Goal: Transaction & Acquisition: Purchase product/service

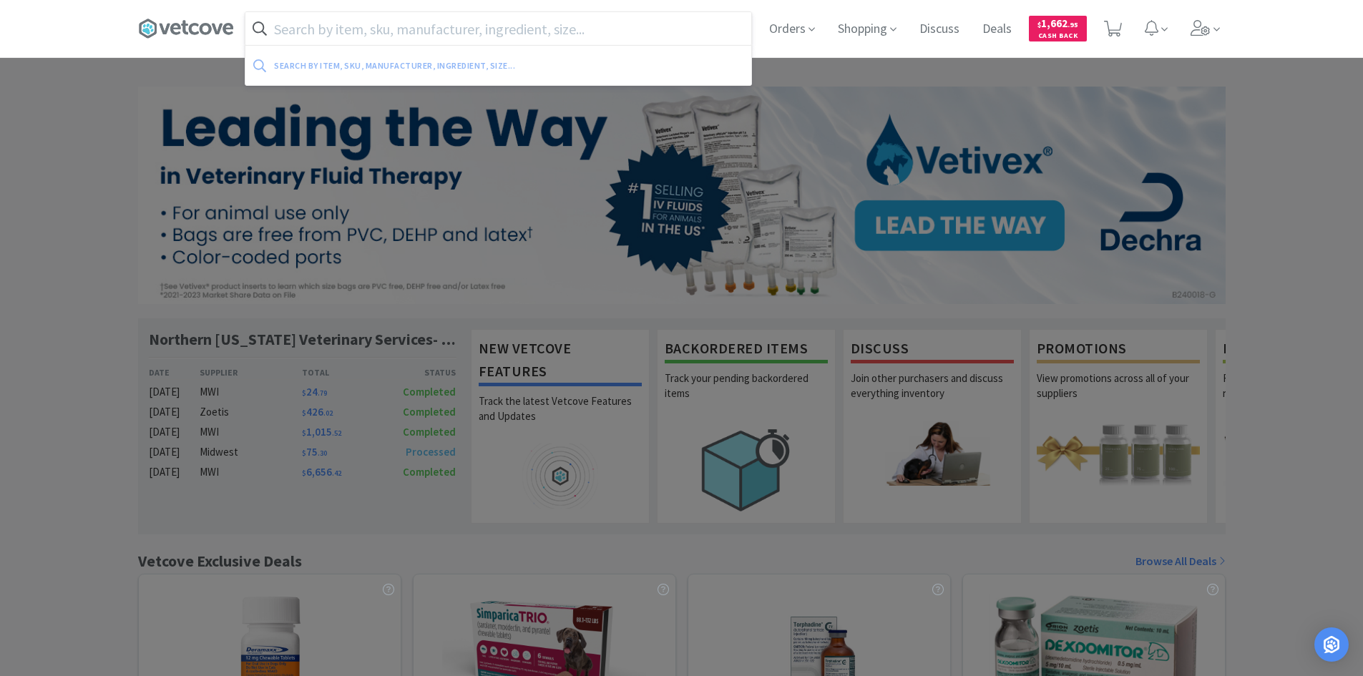
click at [512, 26] on input "text" at bounding box center [498, 28] width 506 height 33
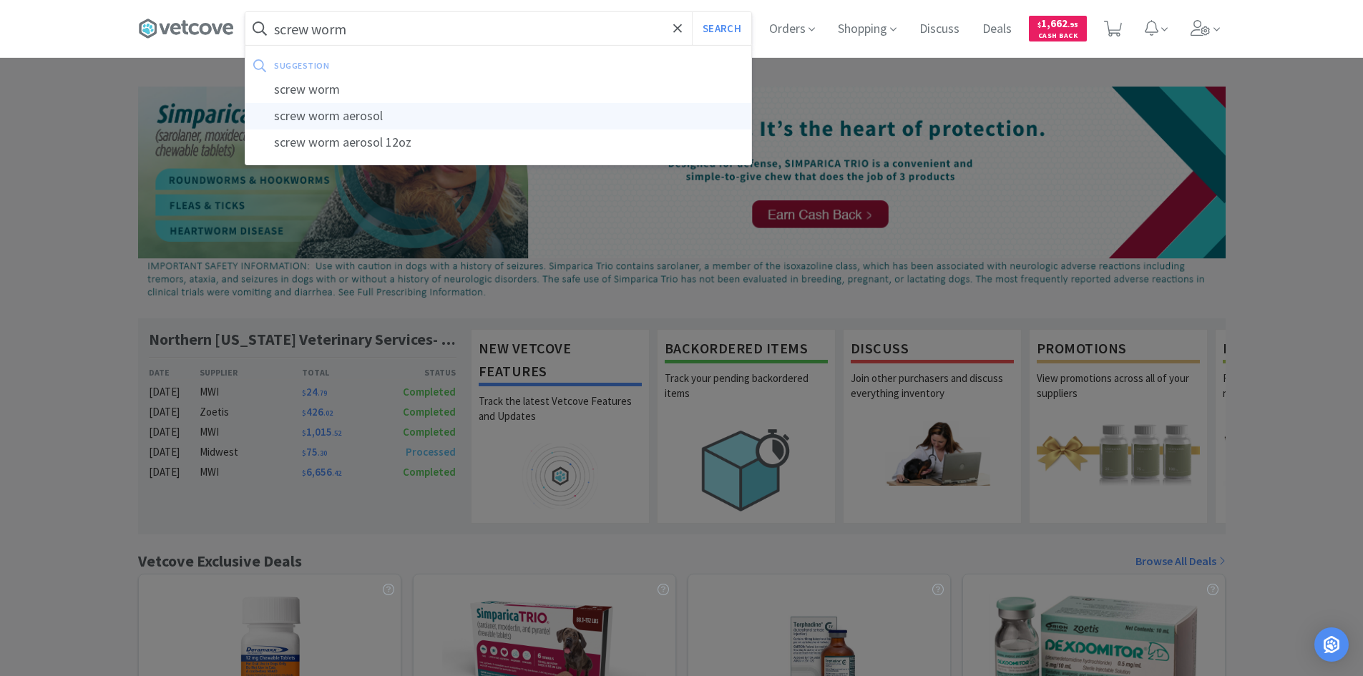
click at [399, 121] on div "screw worm aerosol" at bounding box center [498, 116] width 506 height 26
type input "screw worm aerosol"
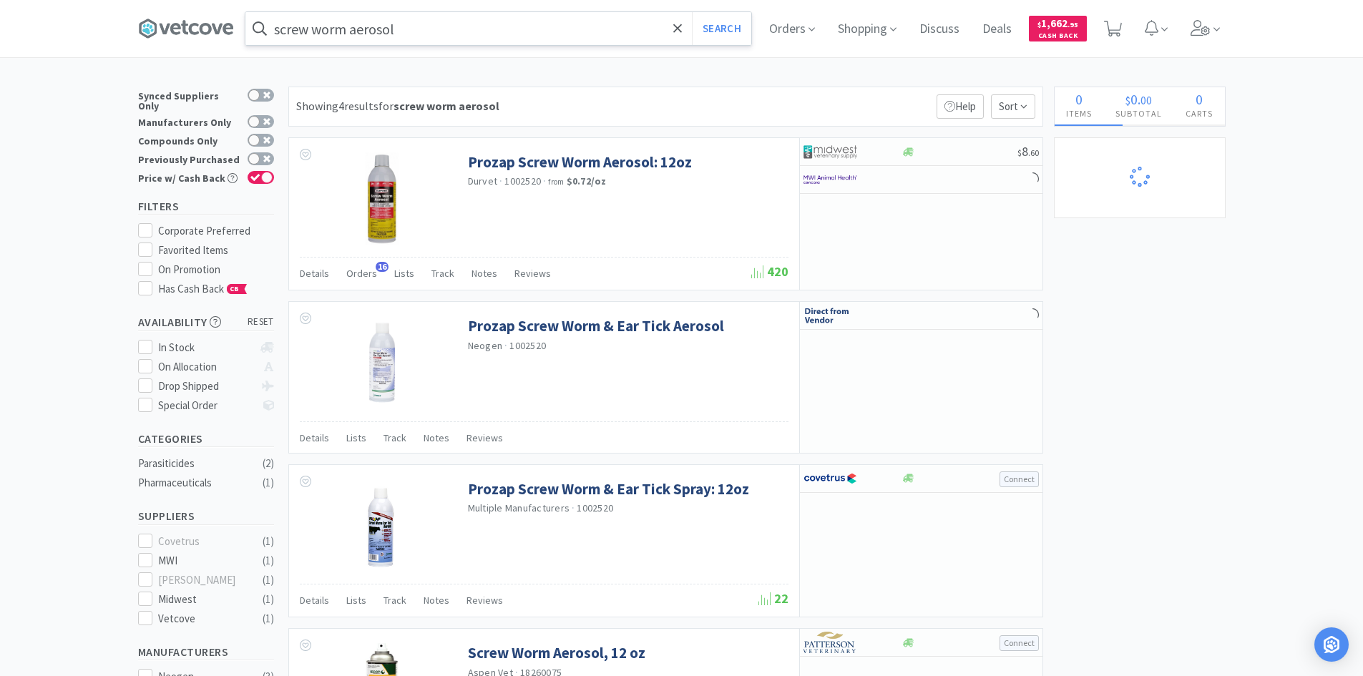
select select "4"
click at [431, 24] on input "screw worm aerosol" at bounding box center [498, 28] width 506 height 33
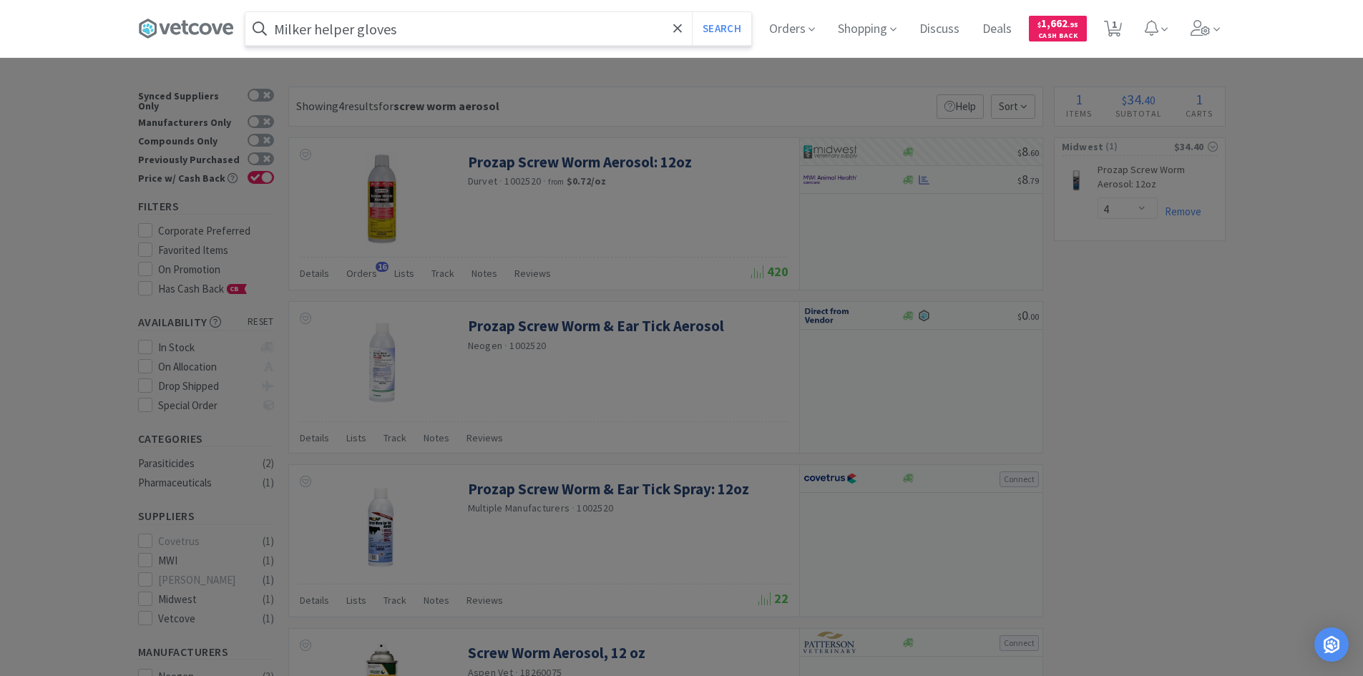
type input "Milker helper gloves"
click at [692, 12] on button "Search" at bounding box center [721, 28] width 59 height 33
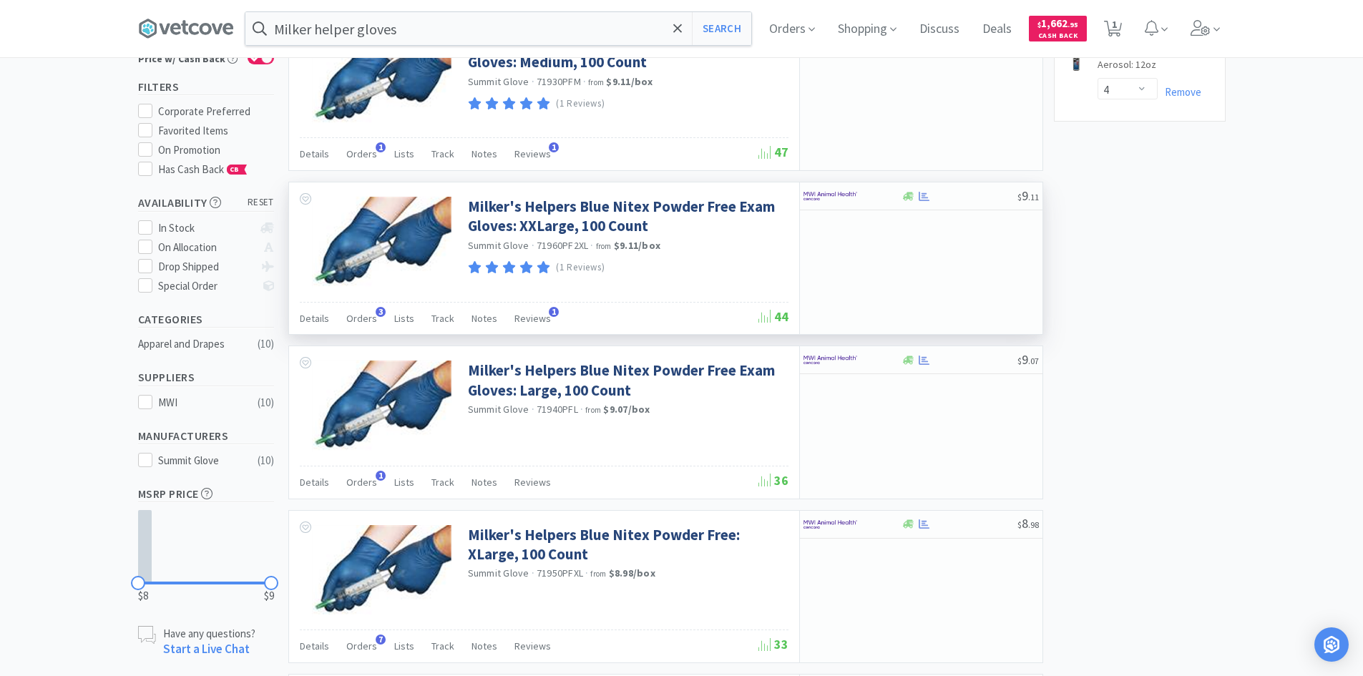
scroll to position [143, 0]
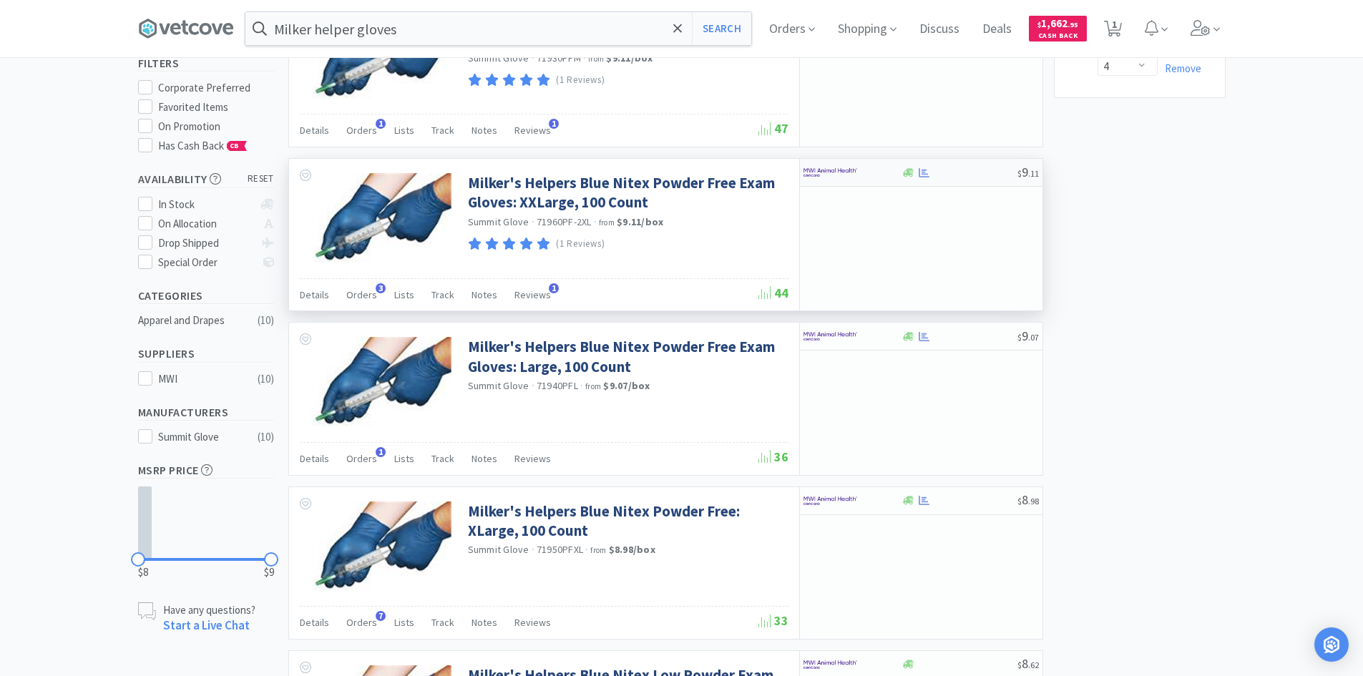
click at [849, 170] on img at bounding box center [830, 172] width 54 height 21
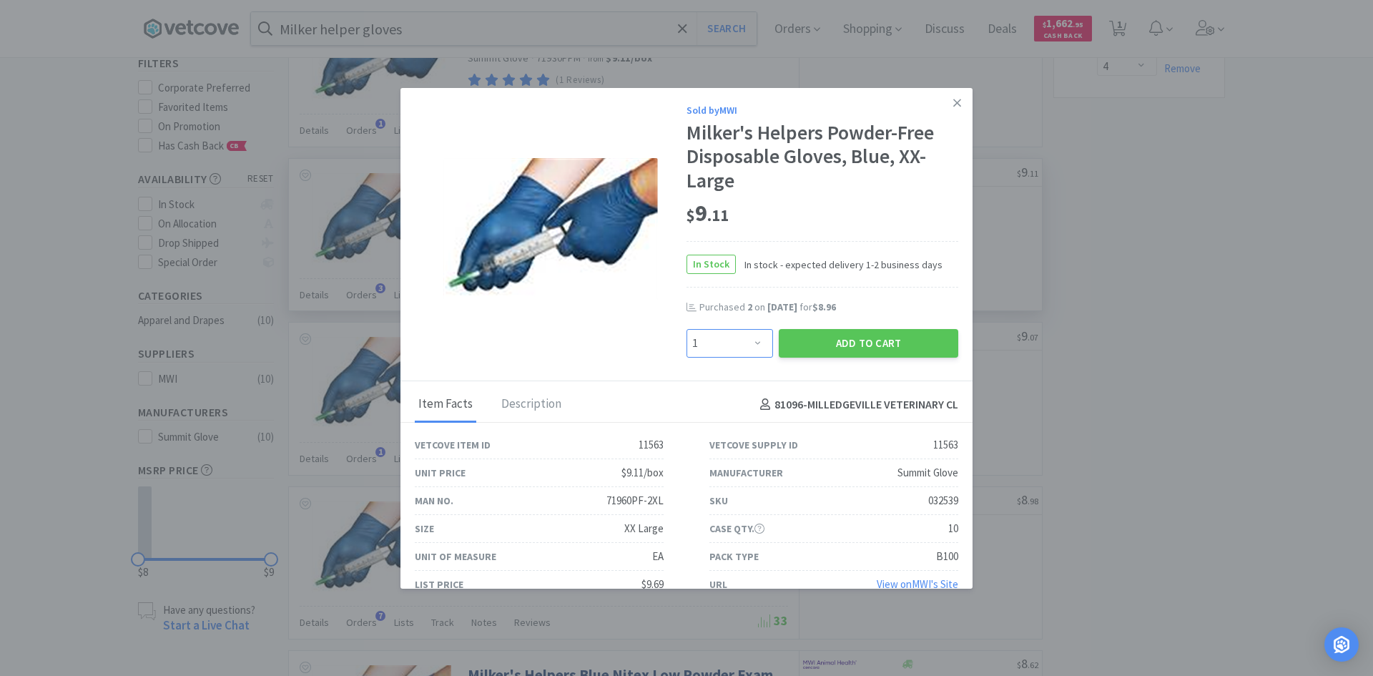
click at [755, 346] on select "Enter Quantity 1 2 3 4 5 6 7 8 9 10 11 12 13 14 15 16 17 18 19 20 Enter Quantity" at bounding box center [730, 343] width 87 height 29
select select "3"
click at [687, 329] on select "Enter Quantity 1 2 3 4 5 6 7 8 9 10 11 12 13 14 15 16 17 18 19 20 Enter Quantity" at bounding box center [730, 343] width 87 height 29
click at [871, 340] on button "Add to Cart" at bounding box center [869, 343] width 180 height 29
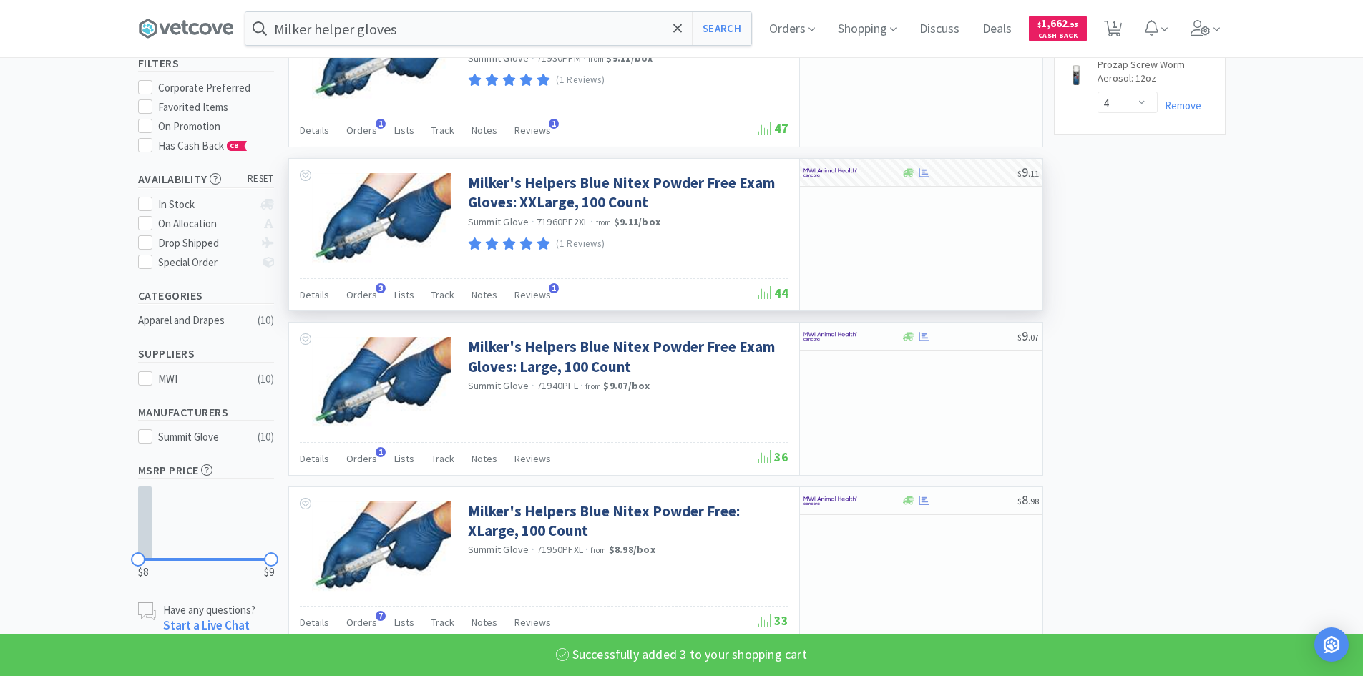
select select "3"
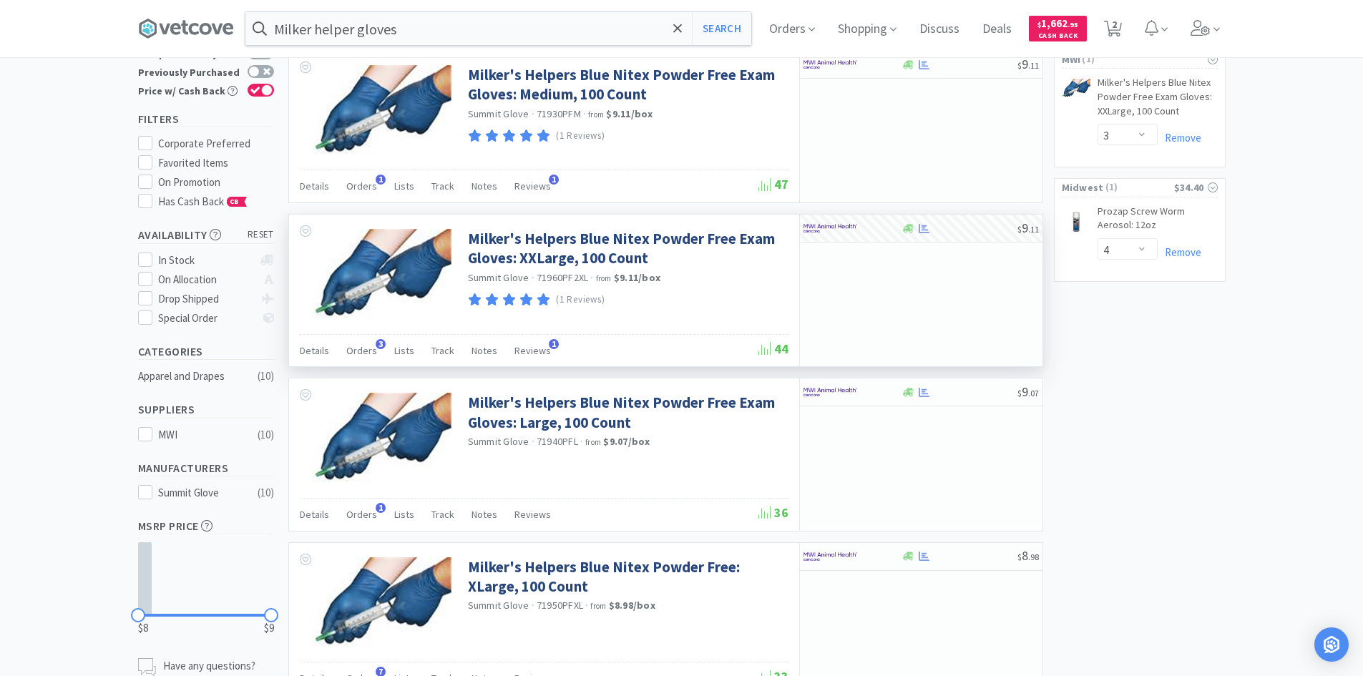
scroll to position [0, 0]
